Goal: Find specific page/section: Find specific page/section

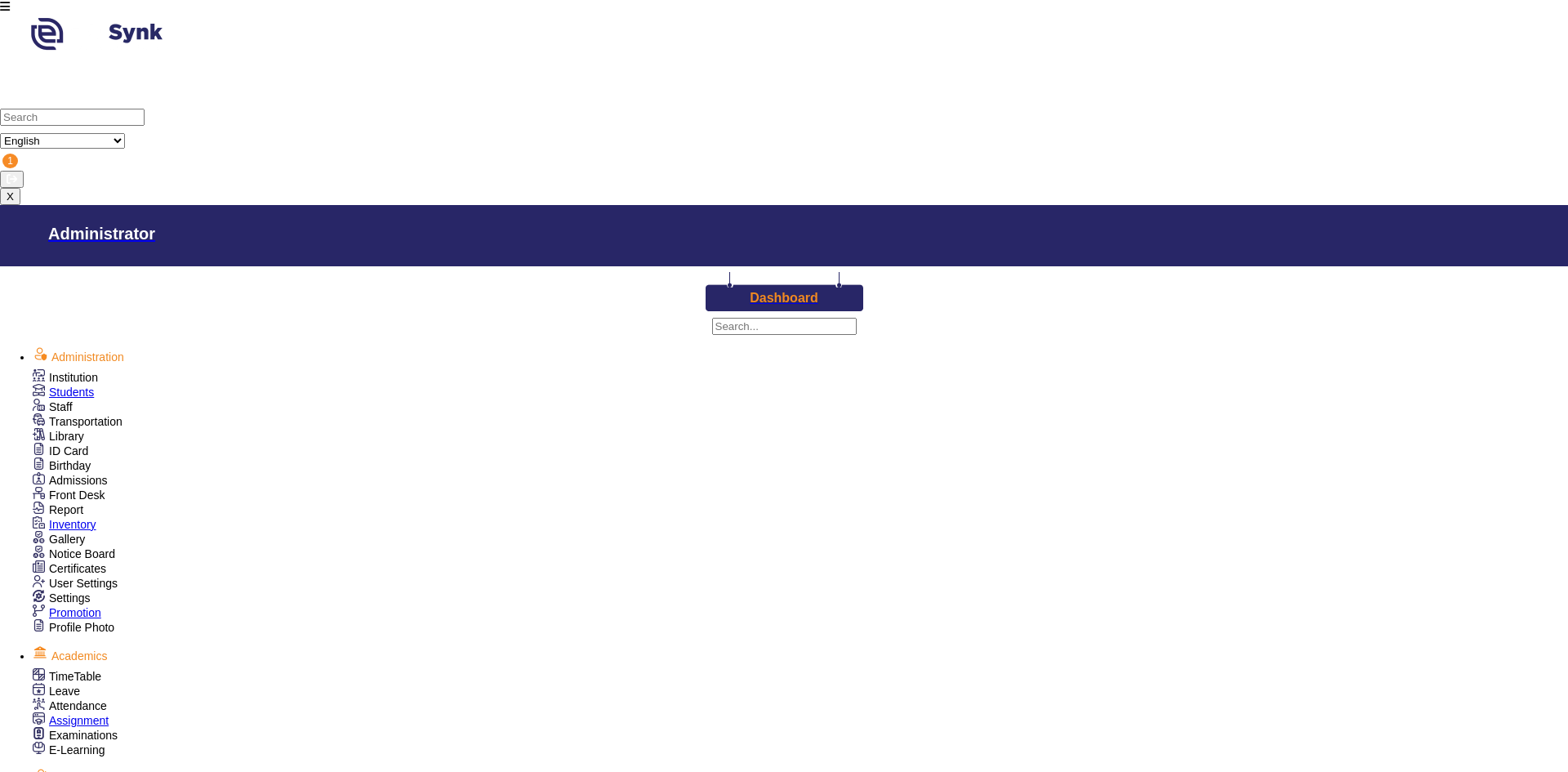
click at [85, 459] on link "Birthday" at bounding box center [61, 465] width 58 height 13
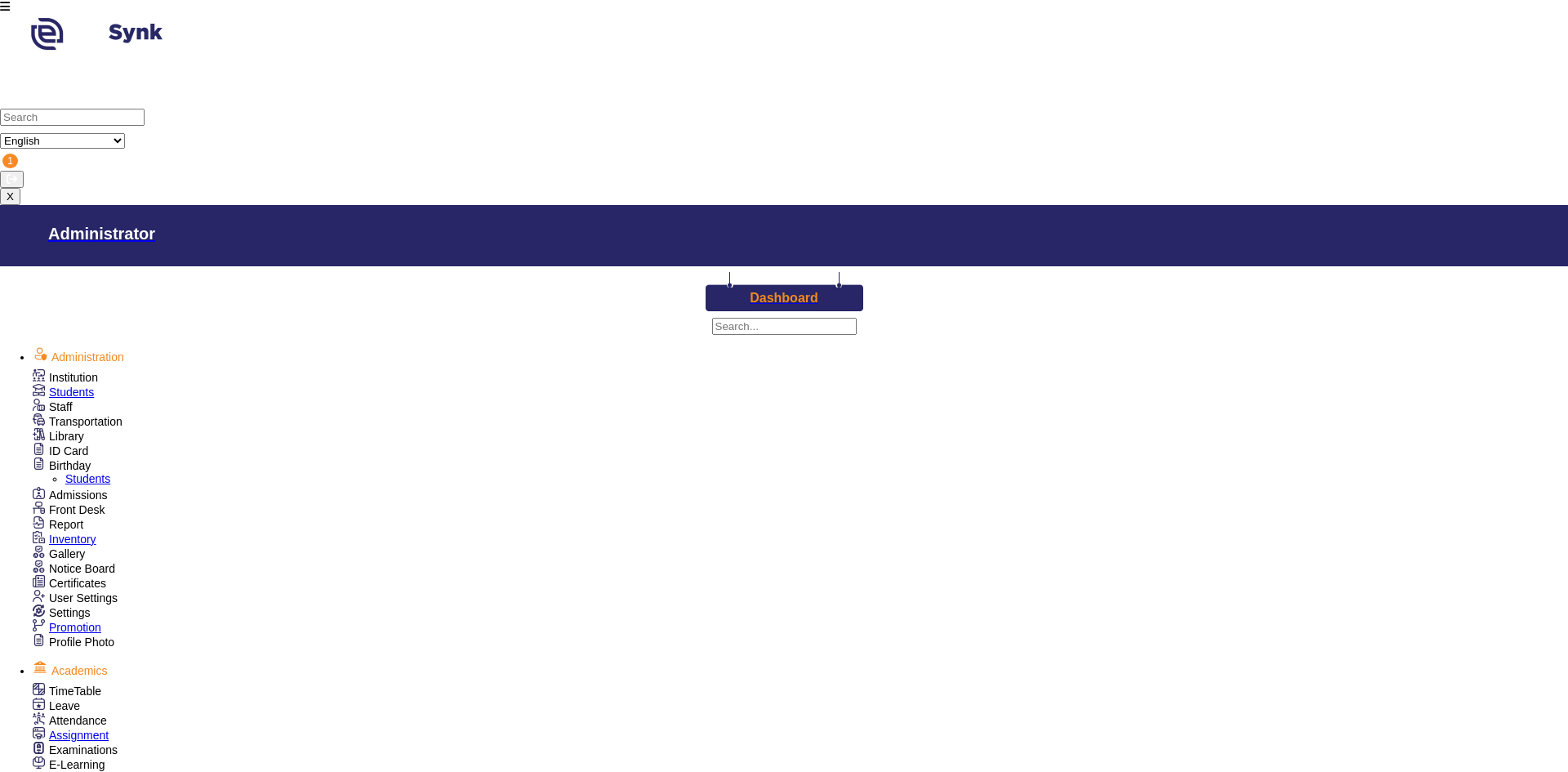
click at [73, 472] on link "Students" at bounding box center [88, 478] width 45 height 13
click at [75, 472] on link "Students" at bounding box center [88, 478] width 45 height 13
click at [76, 459] on link "Birthday" at bounding box center [61, 465] width 58 height 13
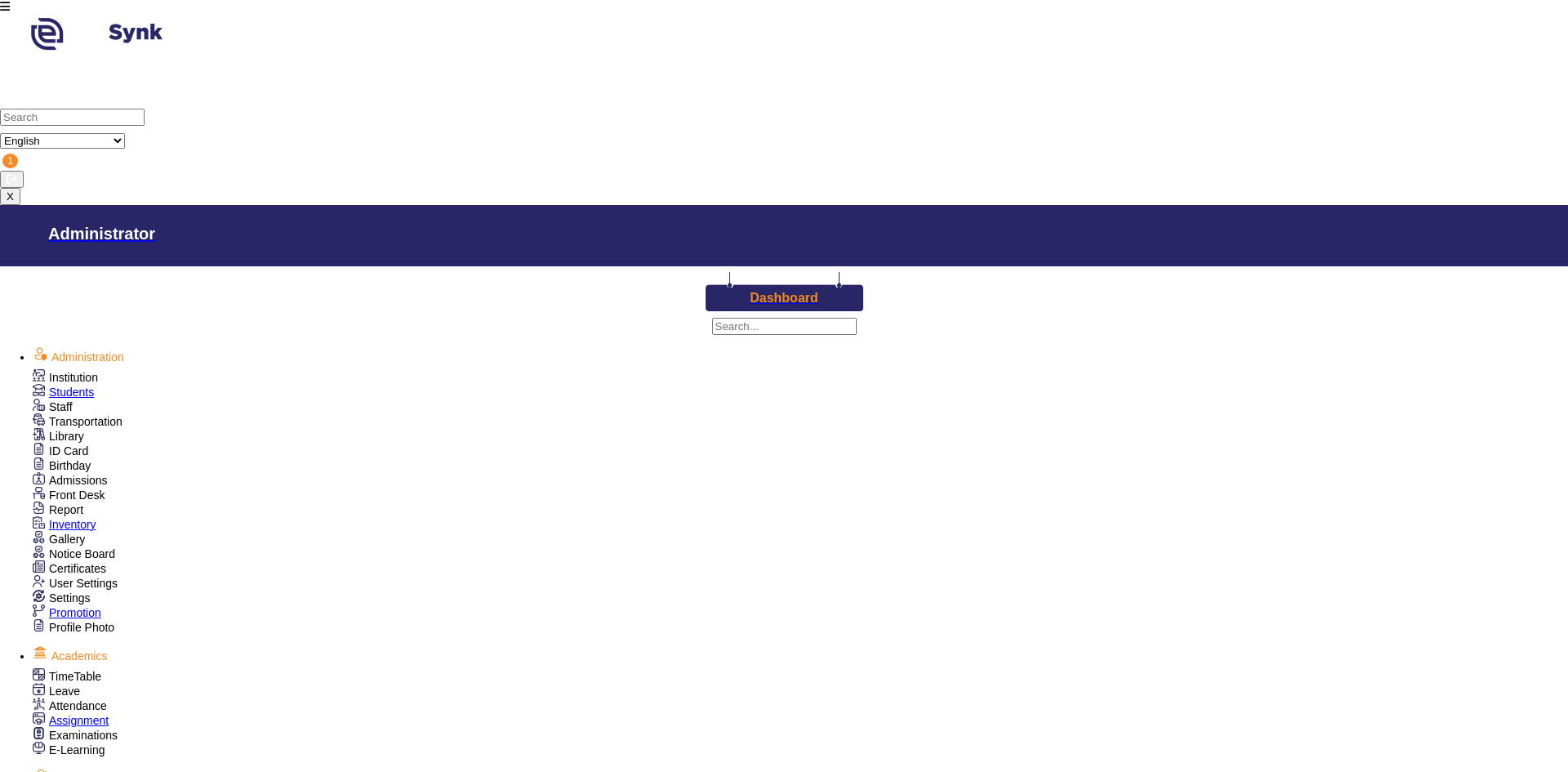
click at [79, 459] on link "Birthday" at bounding box center [61, 465] width 58 height 13
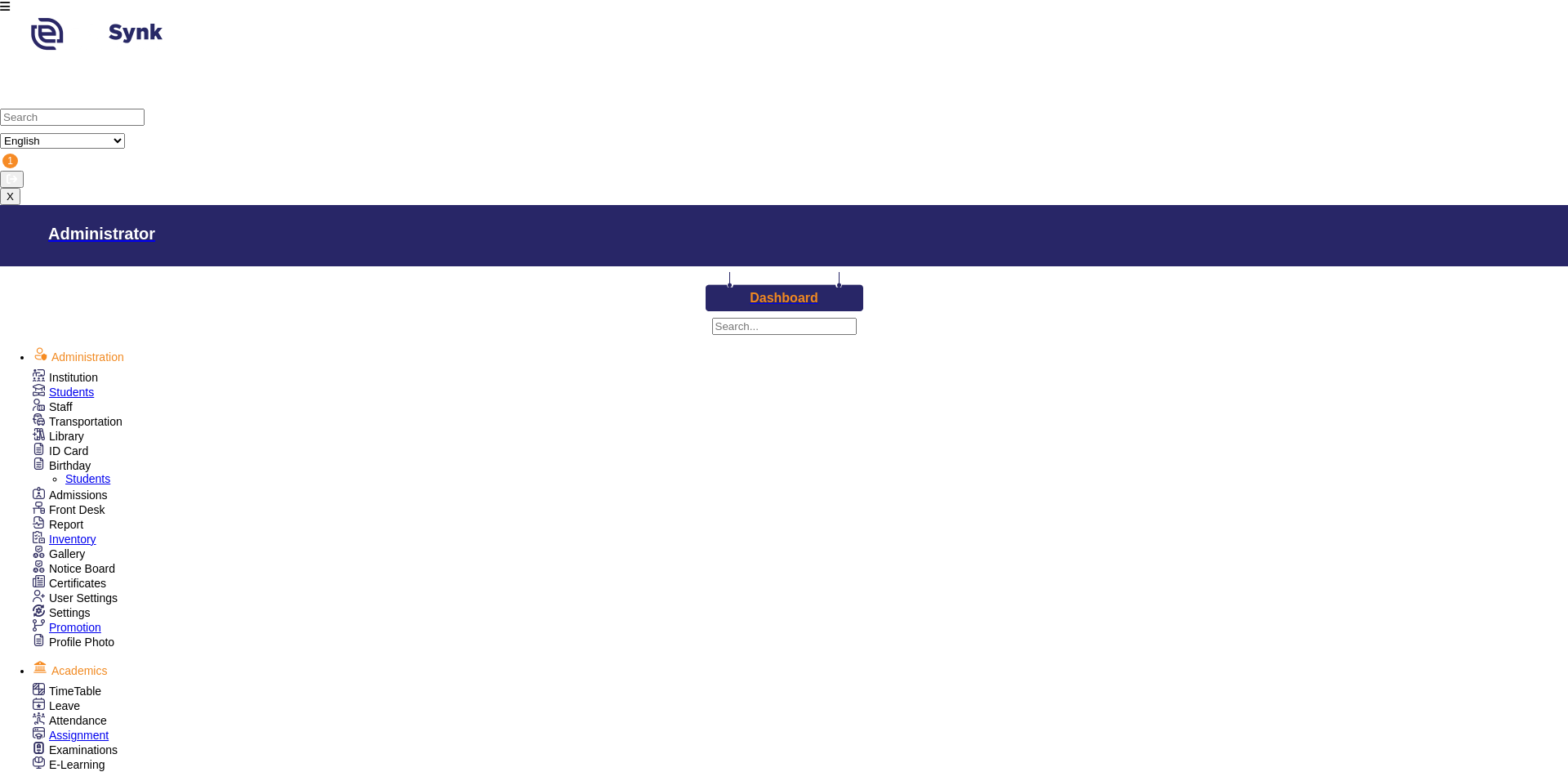
click at [68, 472] on link "Students" at bounding box center [88, 478] width 45 height 13
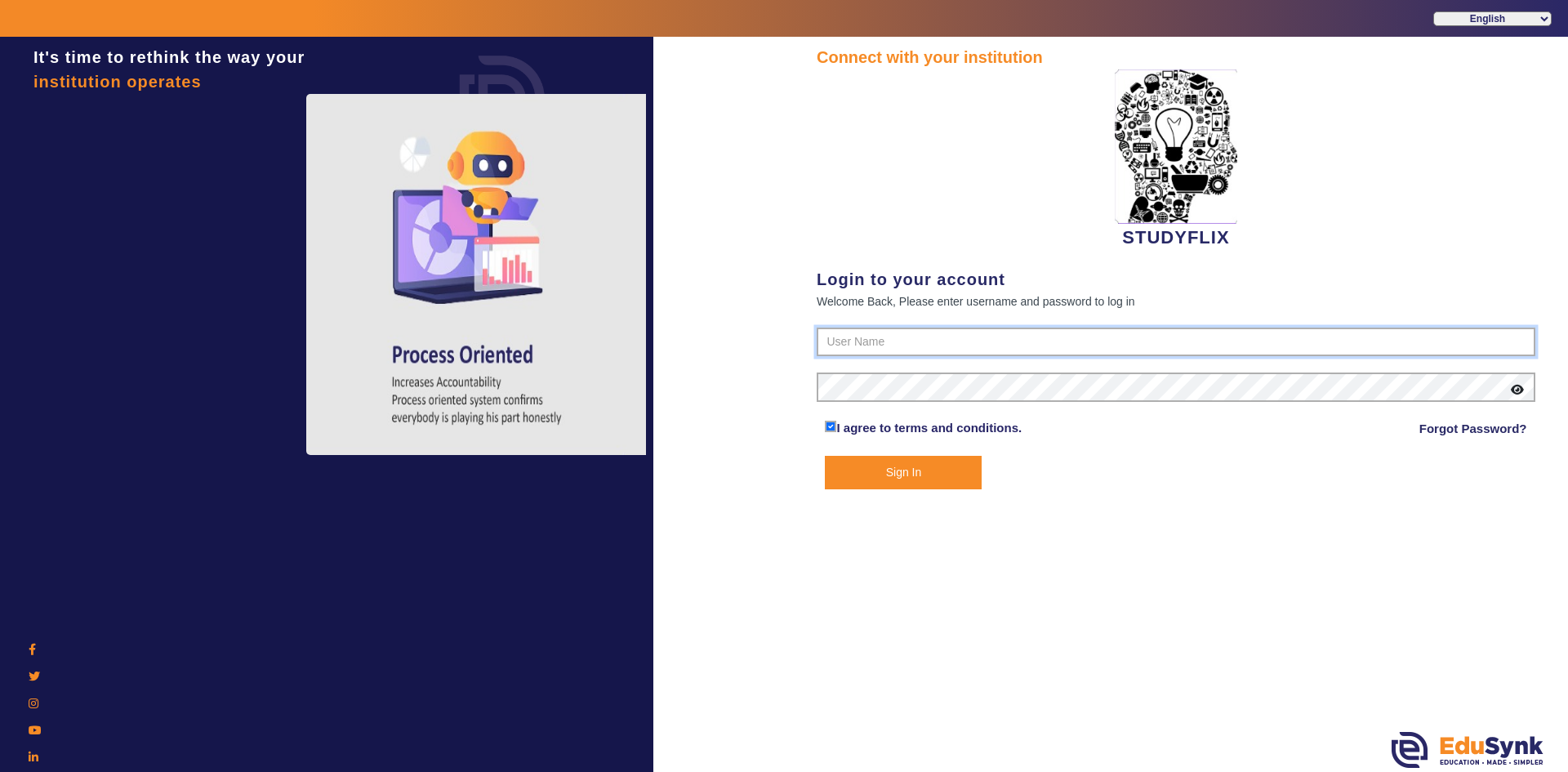
type input "6354922771"
click at [847, 469] on button "Sign In" at bounding box center [903, 472] width 157 height 33
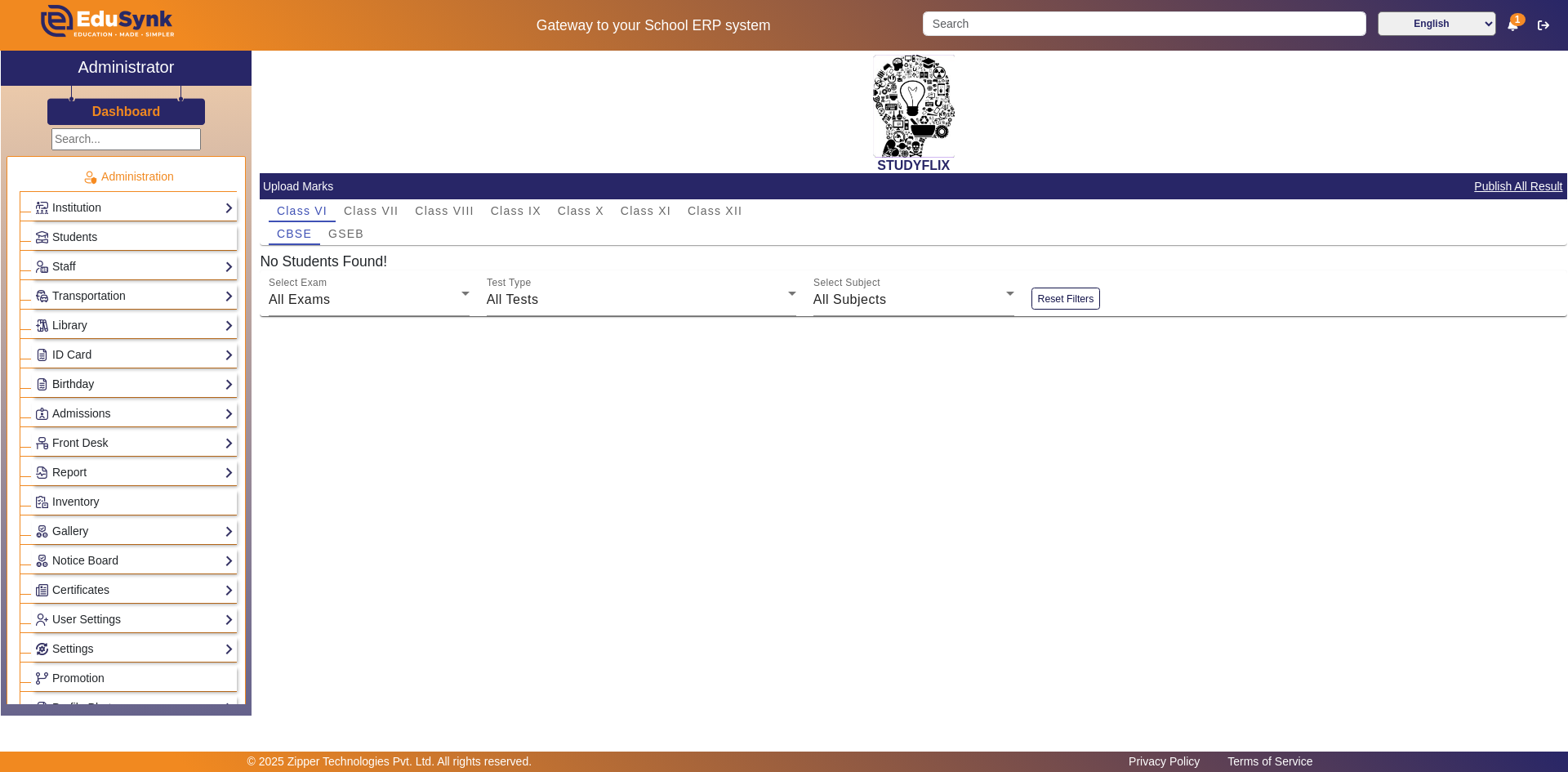
drag, startPoint x: 105, startPoint y: 380, endPoint x: 70, endPoint y: 384, distance: 35.2
click at [104, 380] on link "Birthday" at bounding box center [134, 384] width 199 height 19
click at [70, 384] on link "Birthday" at bounding box center [134, 384] width 199 height 19
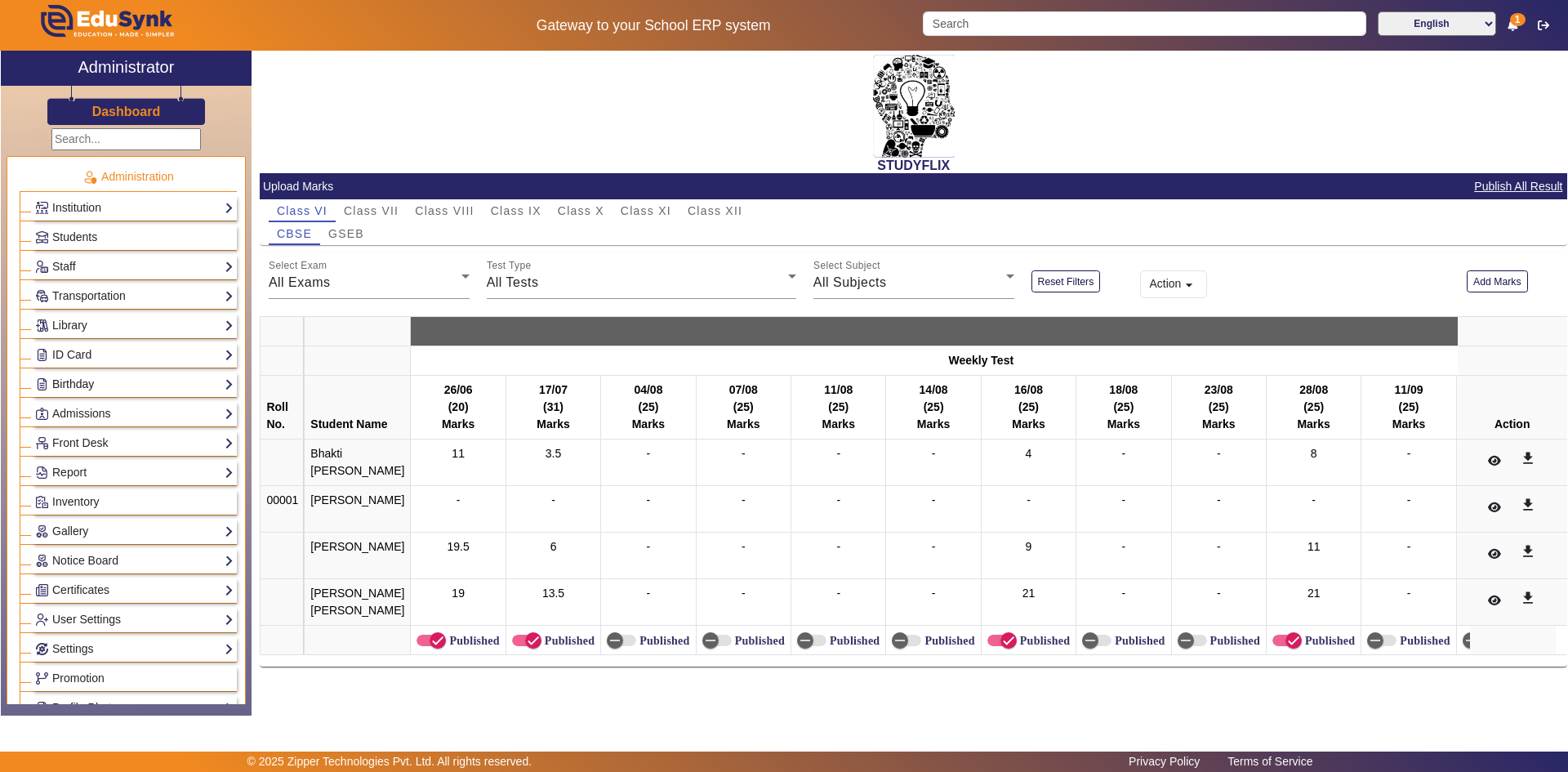
click at [73, 382] on link "Birthday" at bounding box center [134, 384] width 199 height 19
click at [65, 404] on link "Students" at bounding box center [65, 407] width 45 height 13
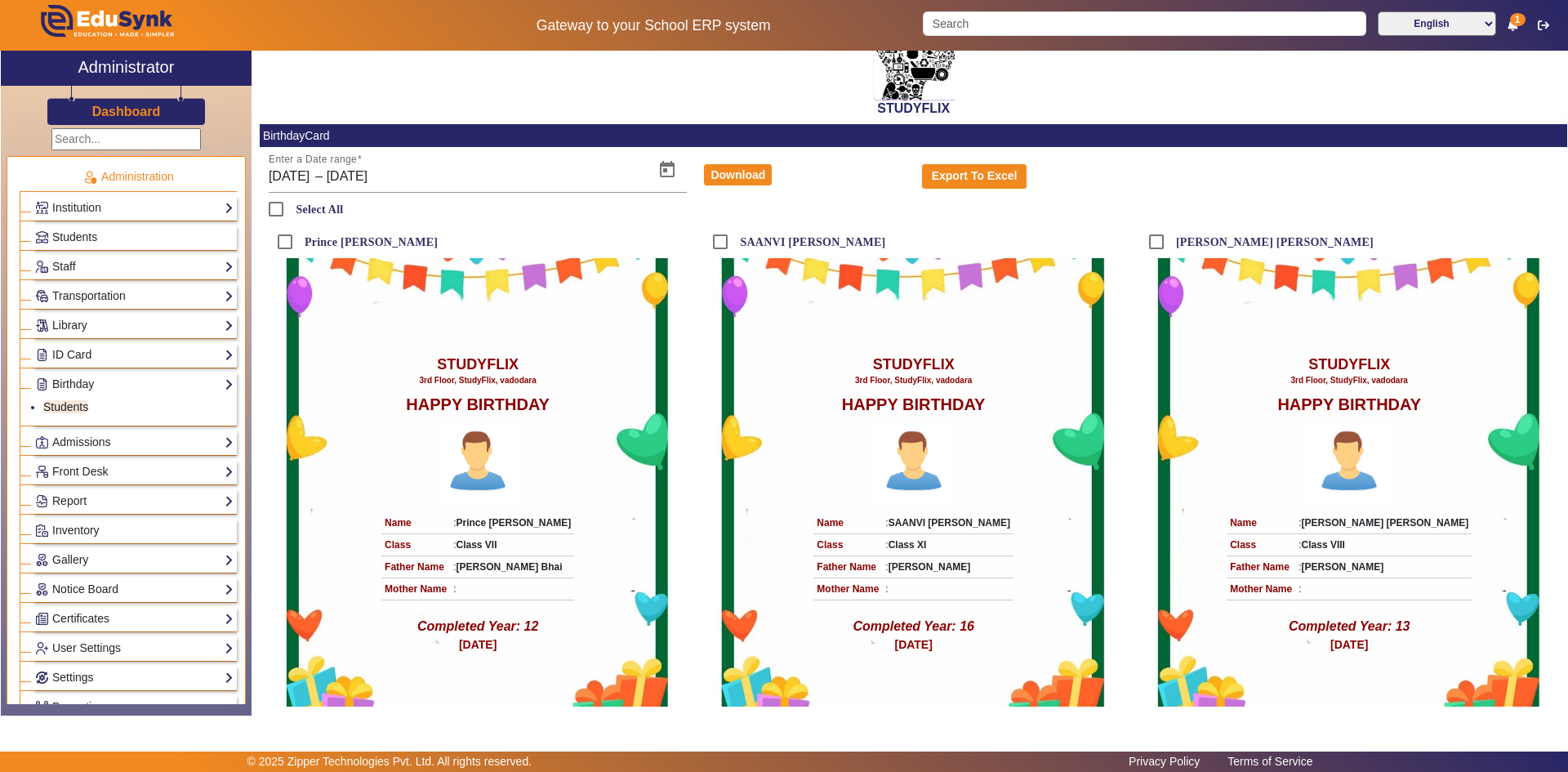
scroll to position [82, 0]
